Goal: Transaction & Acquisition: Purchase product/service

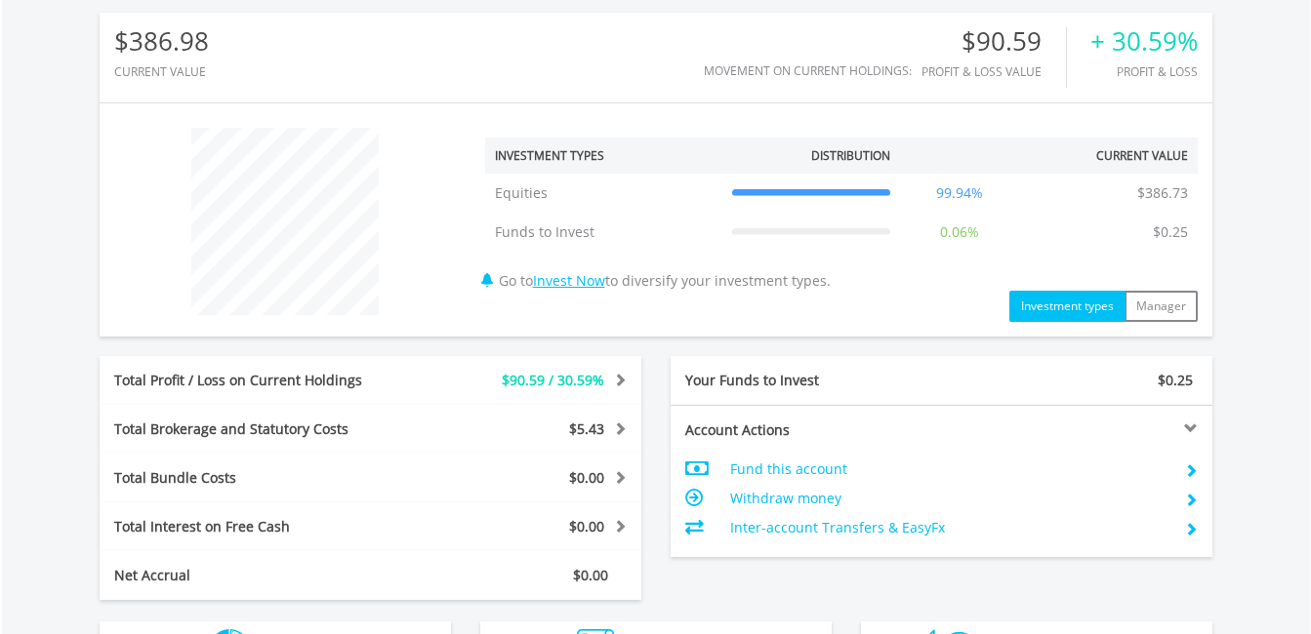
scroll to position [781, 0]
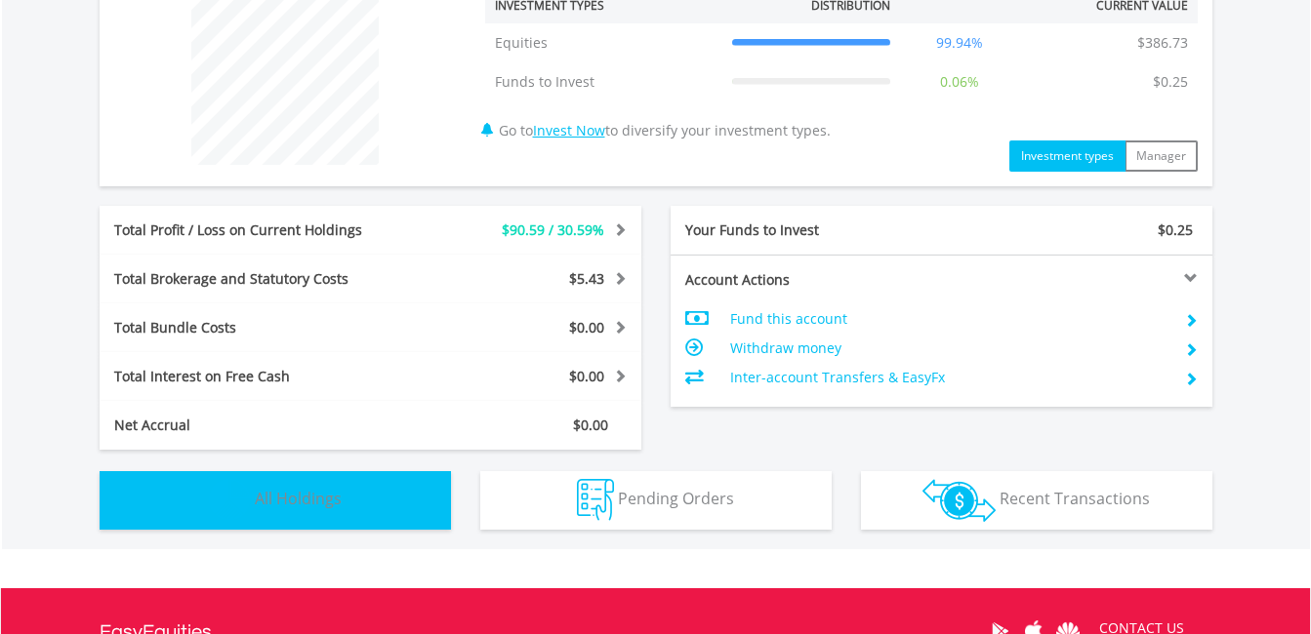
click at [364, 473] on button "Holdings All Holdings" at bounding box center [275, 500] width 351 height 59
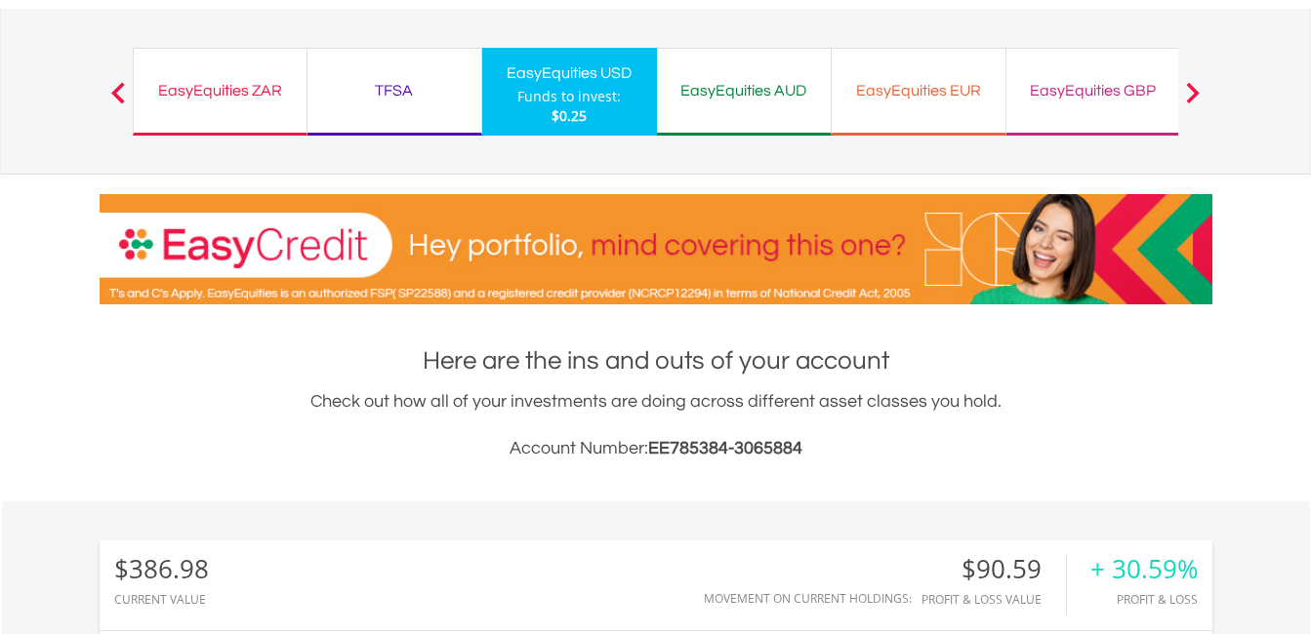
scroll to position [4, 0]
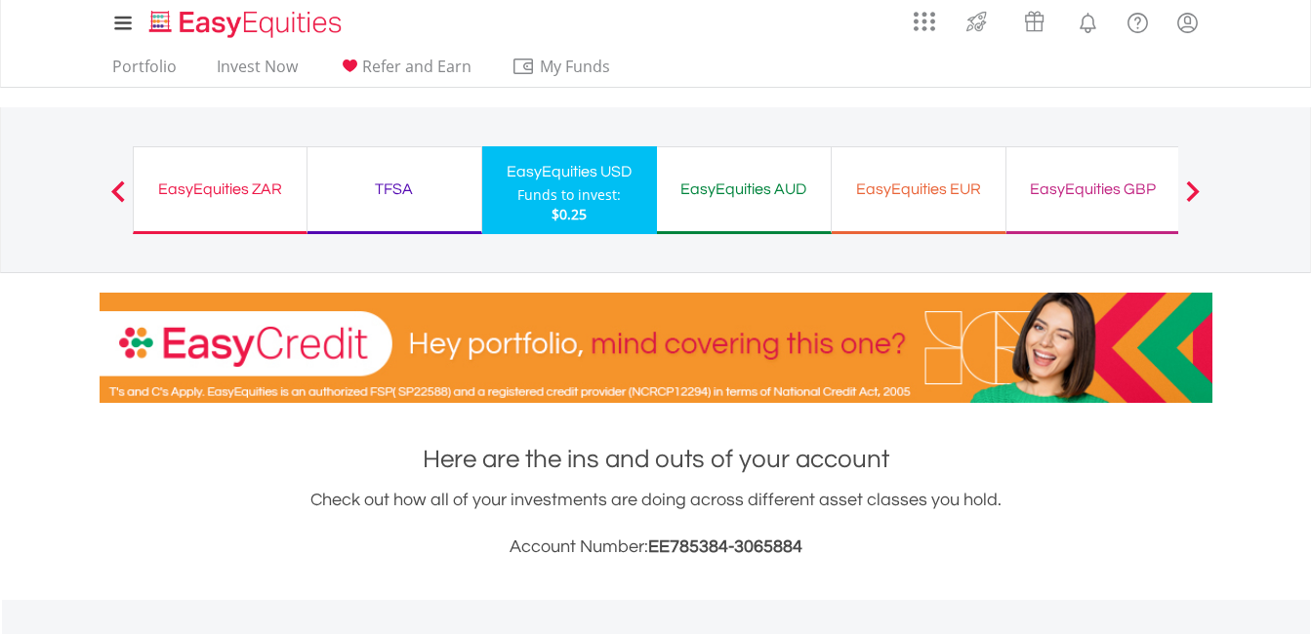
click at [228, 40] on div "My Investments Invest Now New Listings Sell My Recurring Investments Pending Or…" at bounding box center [225, 23] width 250 height 44
click at [241, 58] on link "Invest Now" at bounding box center [257, 72] width 97 height 30
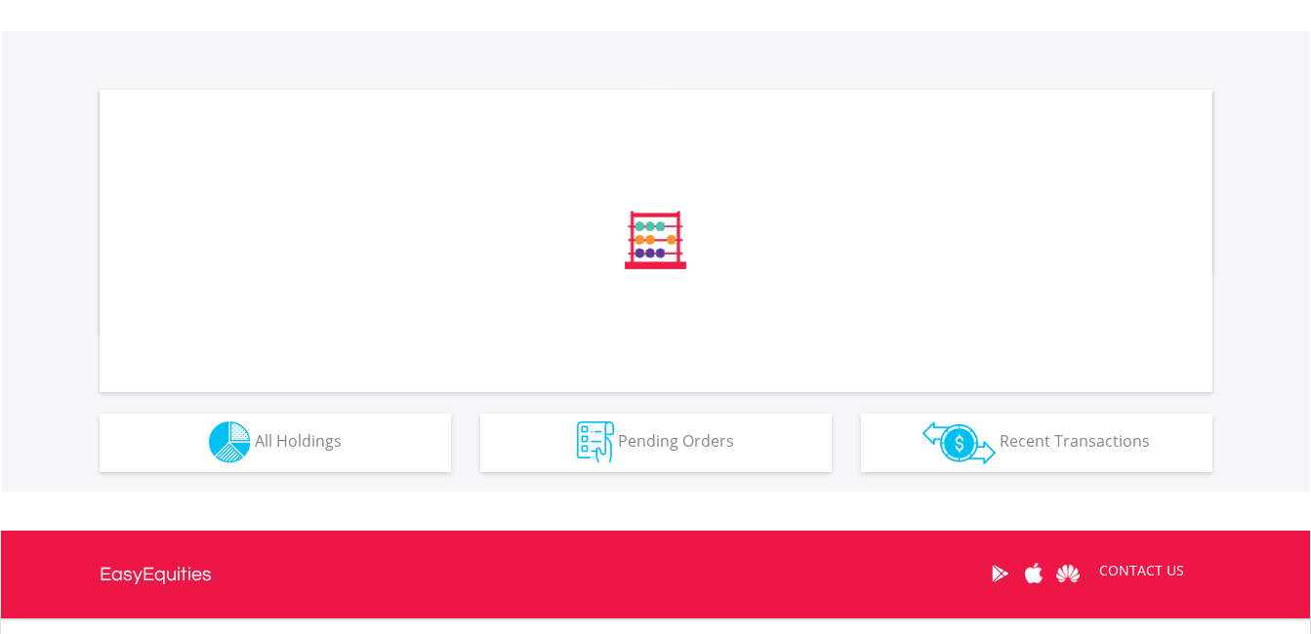
scroll to position [752, 0]
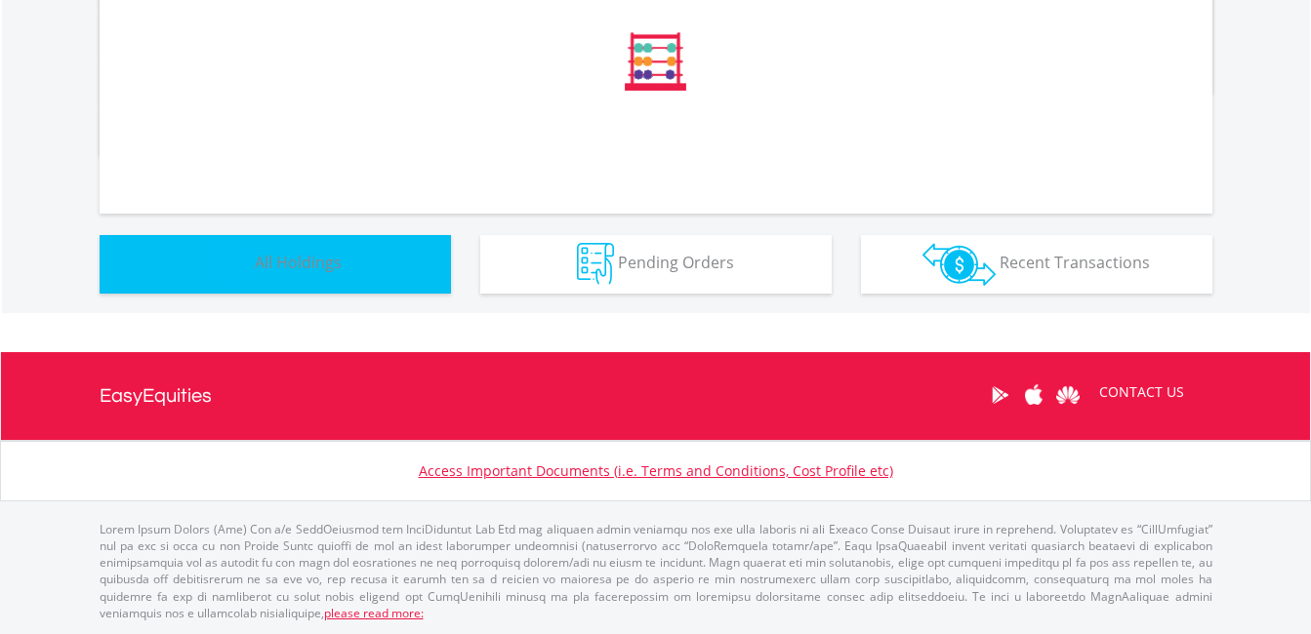
click at [342, 276] on button "Holdings All Holdings" at bounding box center [275, 264] width 351 height 59
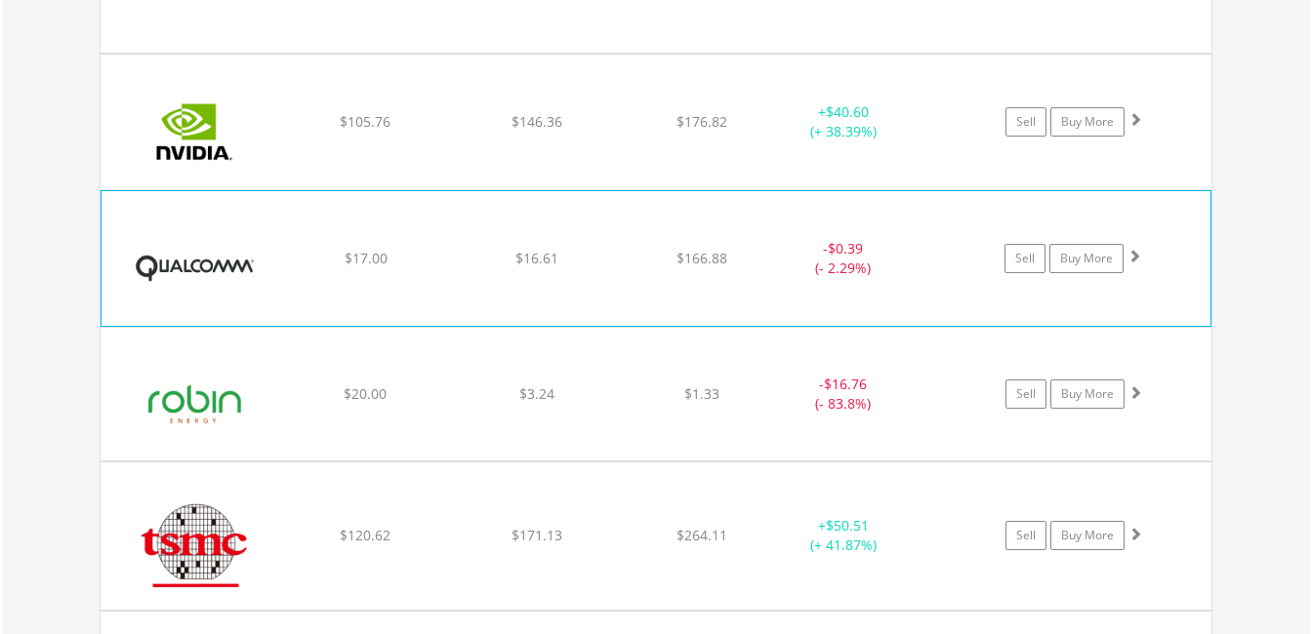
scroll to position [1502, 0]
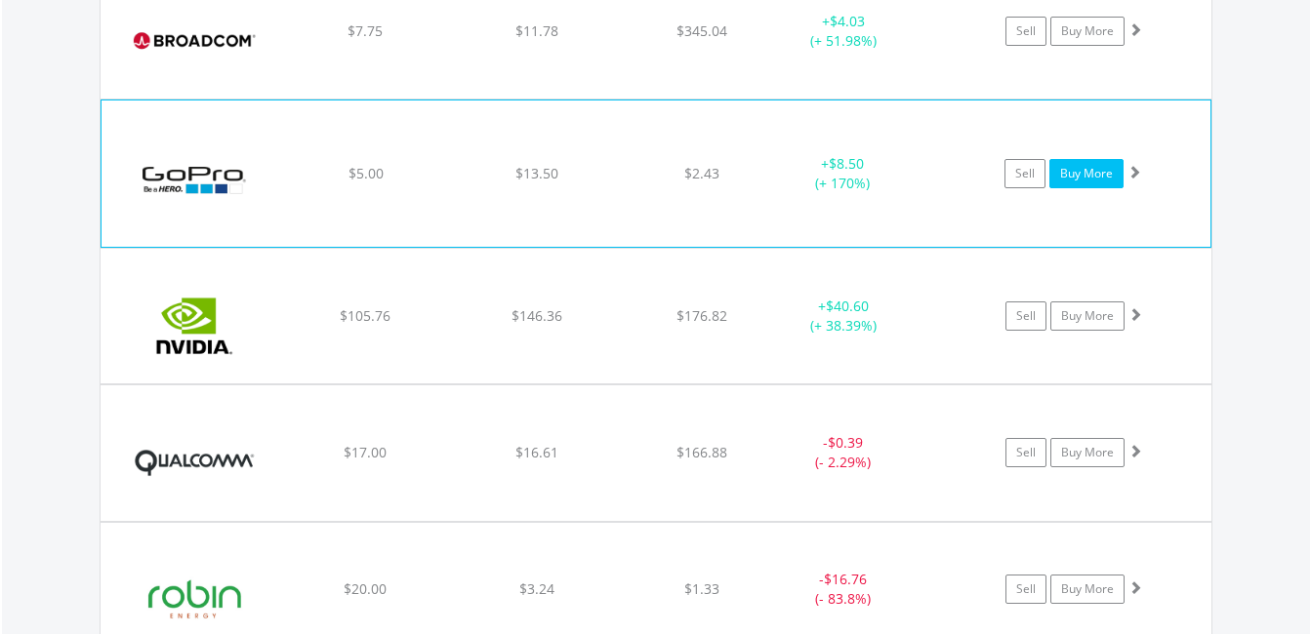
click at [1092, 175] on link "Buy More" at bounding box center [1086, 173] width 74 height 29
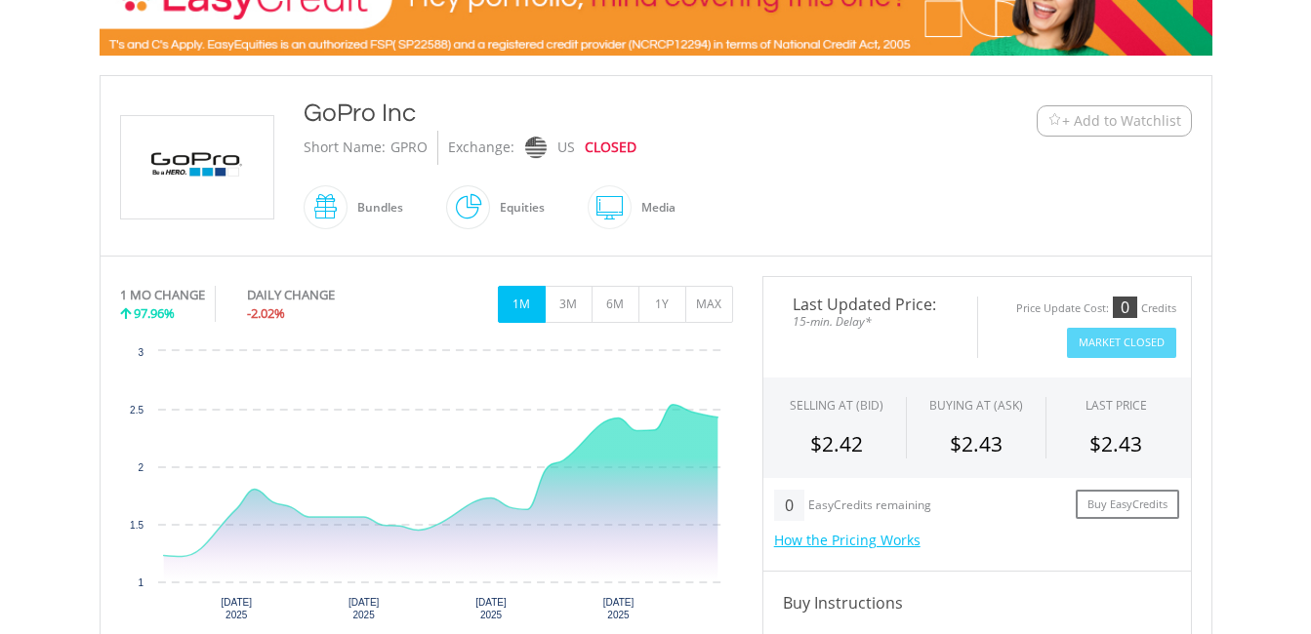
scroll to position [390, 0]
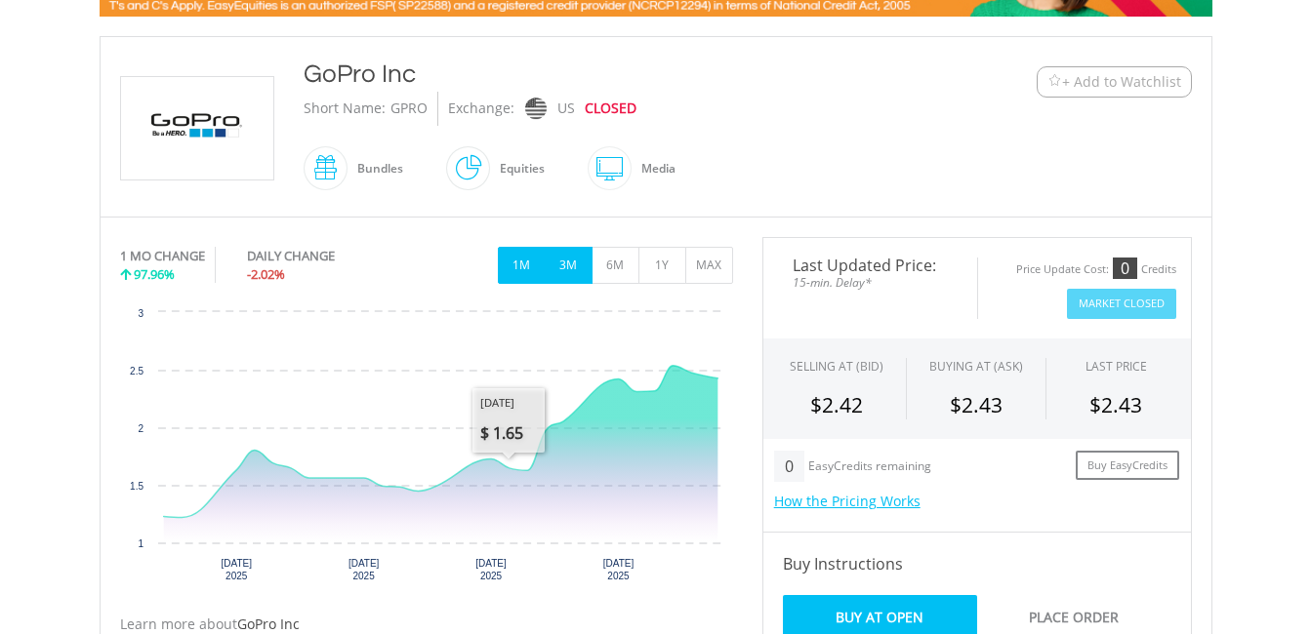
click at [587, 251] on button "3M" at bounding box center [569, 265] width 48 height 37
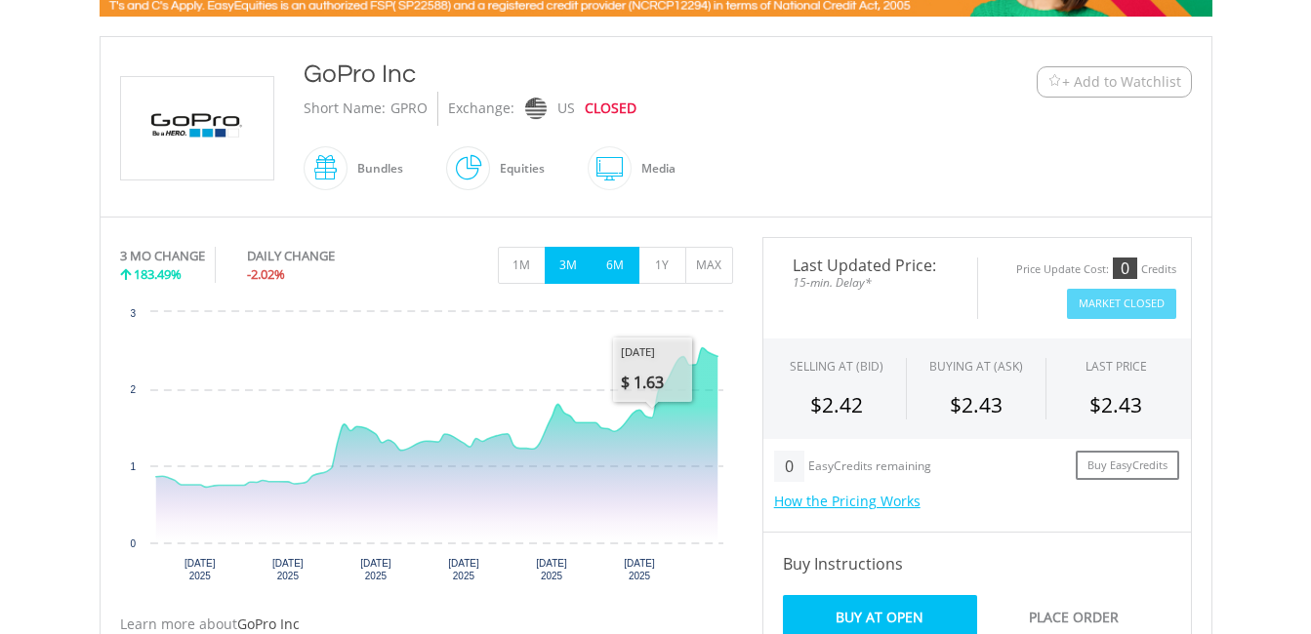
click at [615, 267] on button "6M" at bounding box center [616, 265] width 48 height 37
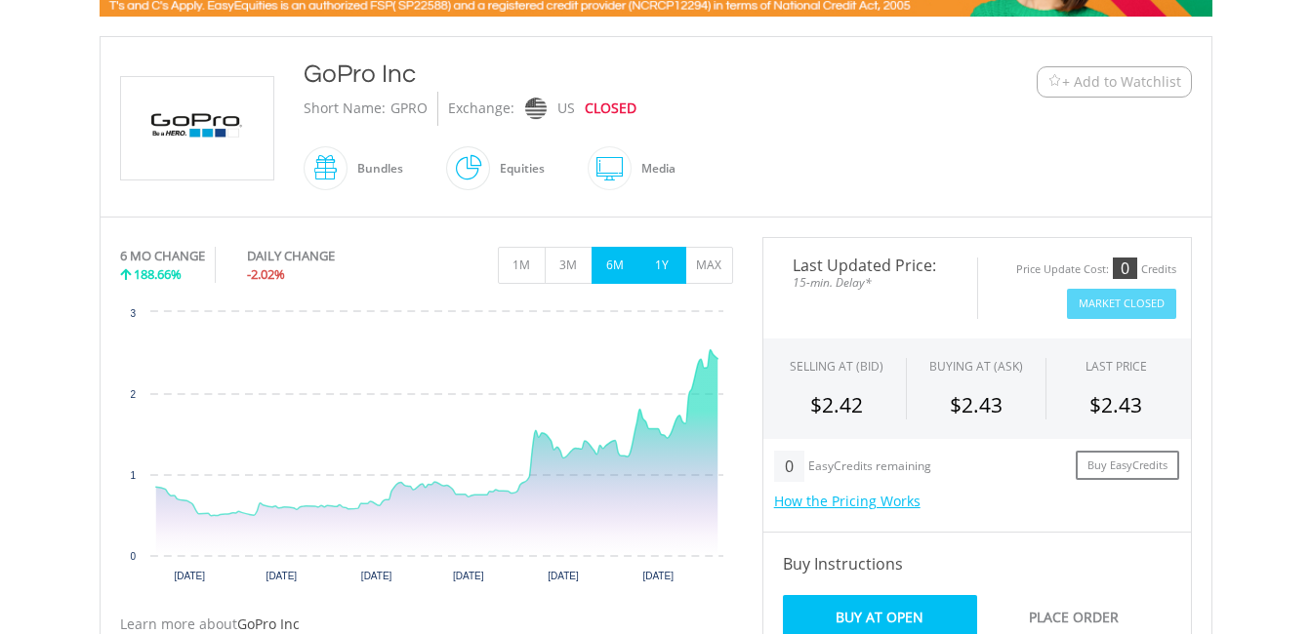
click at [661, 266] on button "1Y" at bounding box center [662, 265] width 48 height 37
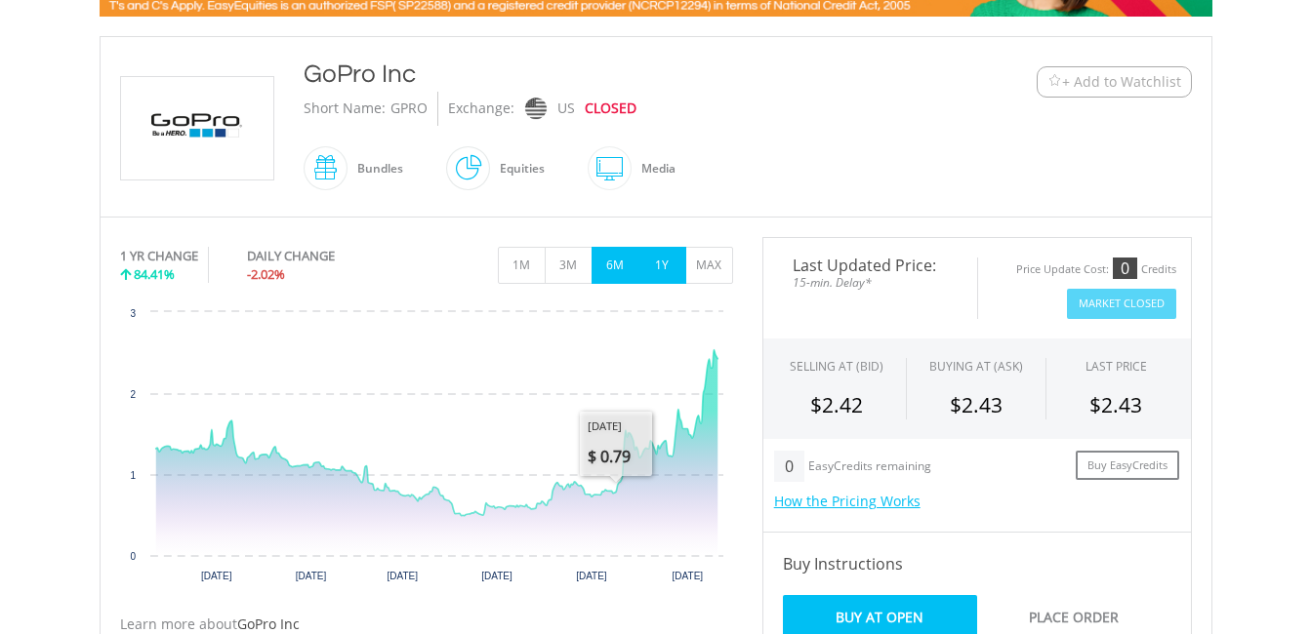
click at [615, 261] on button "6M" at bounding box center [616, 265] width 48 height 37
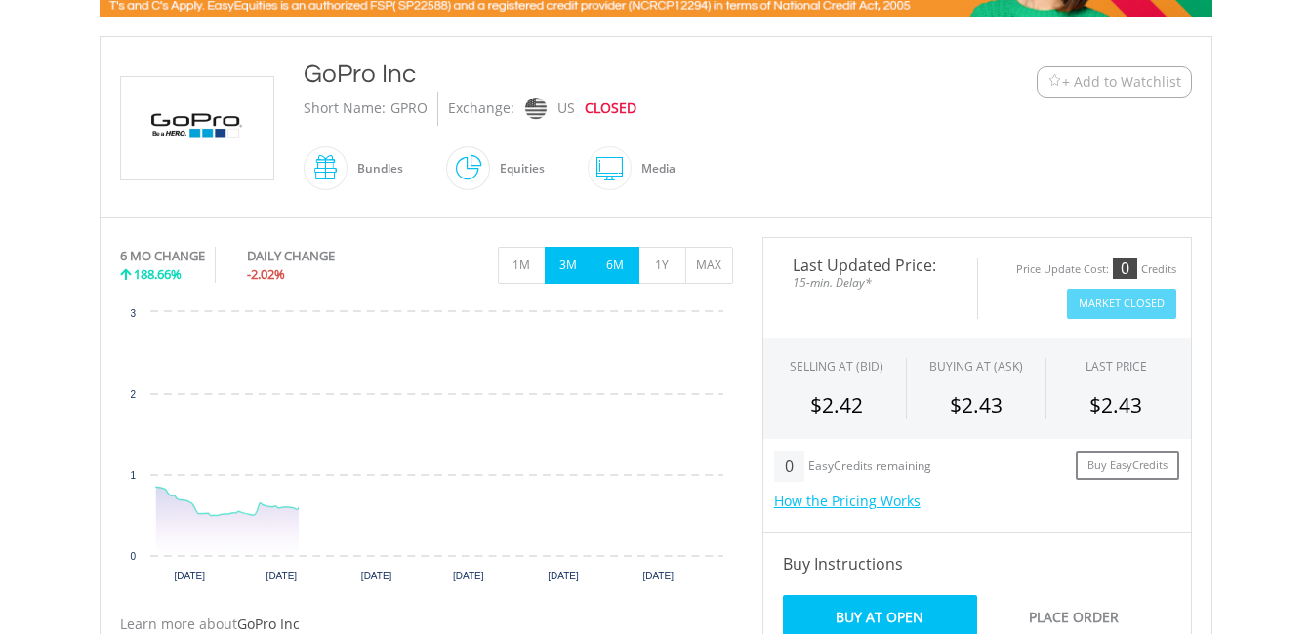
click at [569, 264] on button "3M" at bounding box center [569, 265] width 48 height 37
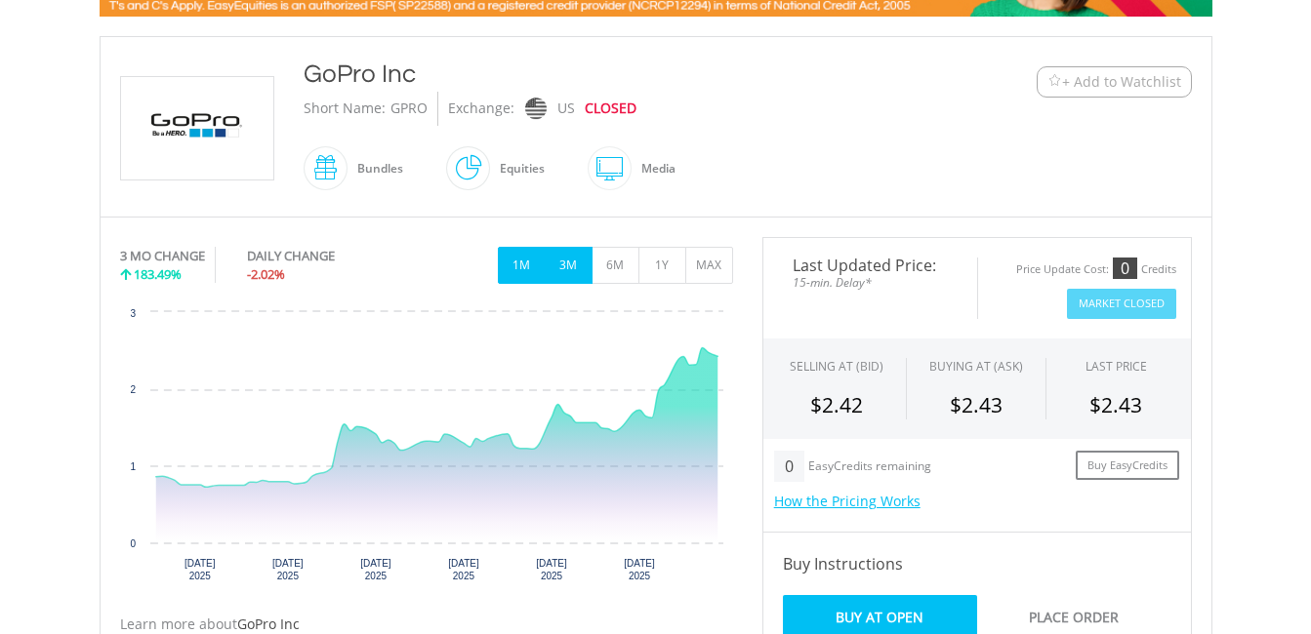
click at [505, 264] on button "1M" at bounding box center [522, 265] width 48 height 37
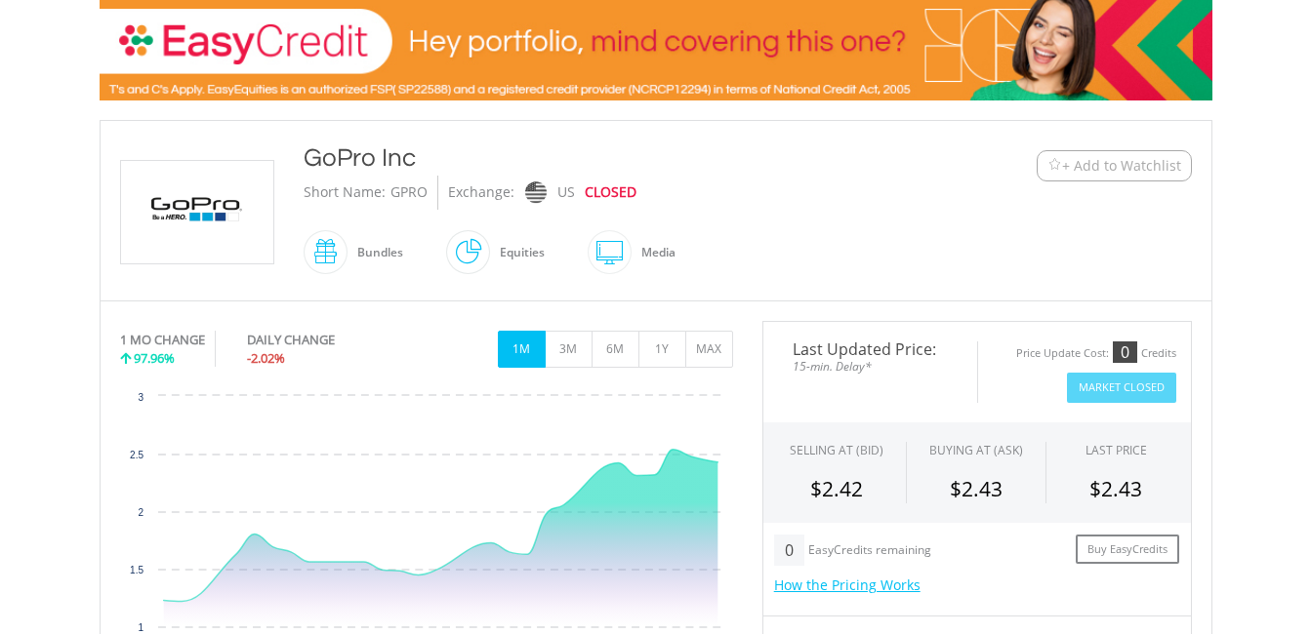
scroll to position [293, 0]
